Goal: Check status: Check status

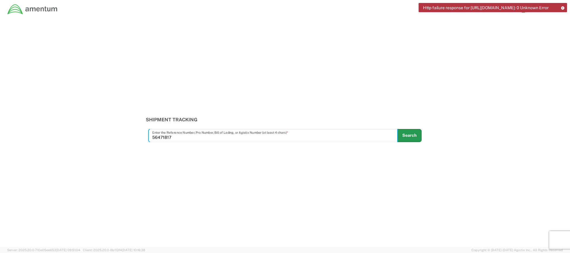
type input "56471817"
click at [411, 135] on button "Search" at bounding box center [409, 135] width 24 height 13
